Goal: Book appointment/travel/reservation

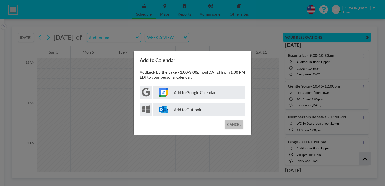
scroll to position [16935, 0]
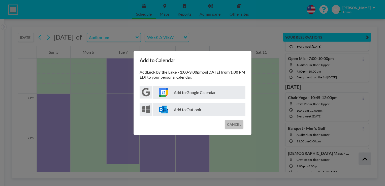
click at [238, 127] on button "CANCEL" at bounding box center [234, 124] width 19 height 9
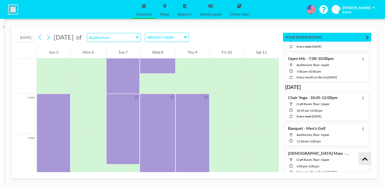
click at [27, 40] on button "[DATE]" at bounding box center [26, 37] width 16 height 9
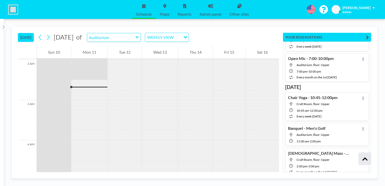
scroll to position [91, 0]
click at [139, 38] on icon at bounding box center [137, 37] width 3 height 5
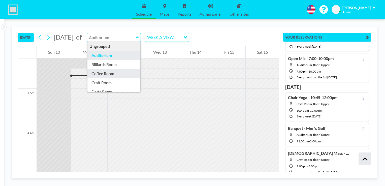
type input "Coffee Room"
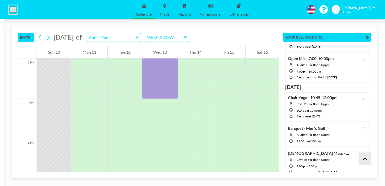
scroll to position [571, 0]
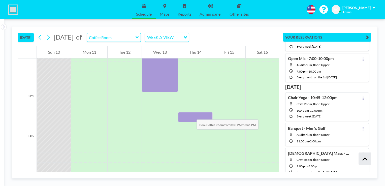
click at [192, 114] on div at bounding box center [195, 117] width 35 height 10
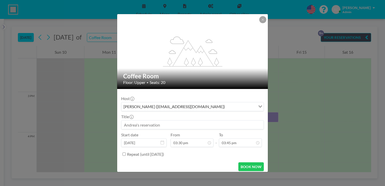
click at [187, 125] on input at bounding box center [192, 124] width 142 height 9
click at [146, 124] on input "Men's Golf committee" at bounding box center [192, 124] width 142 height 9
click at [166, 124] on input "Men's Golf Committee" at bounding box center [192, 124] width 142 height 9
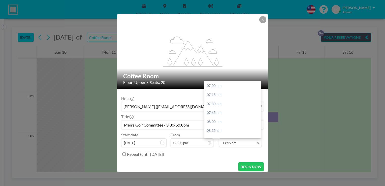
scroll to position [314, 0]
type input "Men's Golf Committee - 3:30-5:00pm"
click at [228, 130] on div "05:00 pm" at bounding box center [233, 130] width 59 height 9
type input "05:00 pm"
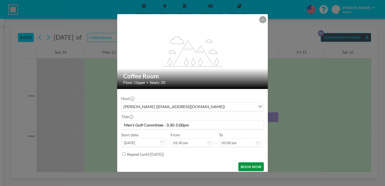
scroll to position [359, 0]
click at [245, 165] on button "BOOK NOW" at bounding box center [250, 166] width 25 height 9
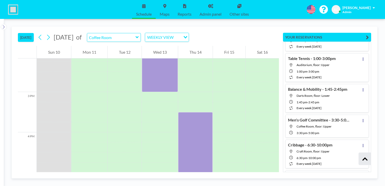
scroll to position [1082, 0]
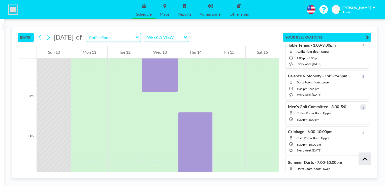
click at [362, 106] on icon at bounding box center [363, 107] width 2 height 3
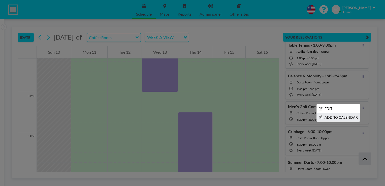
click at [339, 113] on li "ADD TO CALENDAR" at bounding box center [338, 117] width 43 height 9
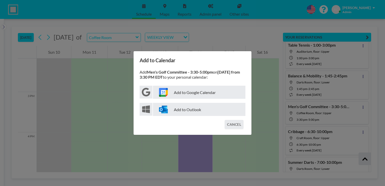
click at [213, 93] on p "Add to Google Calendar" at bounding box center [199, 92] width 92 height 13
